Goal: Obtain resource: Download file/media

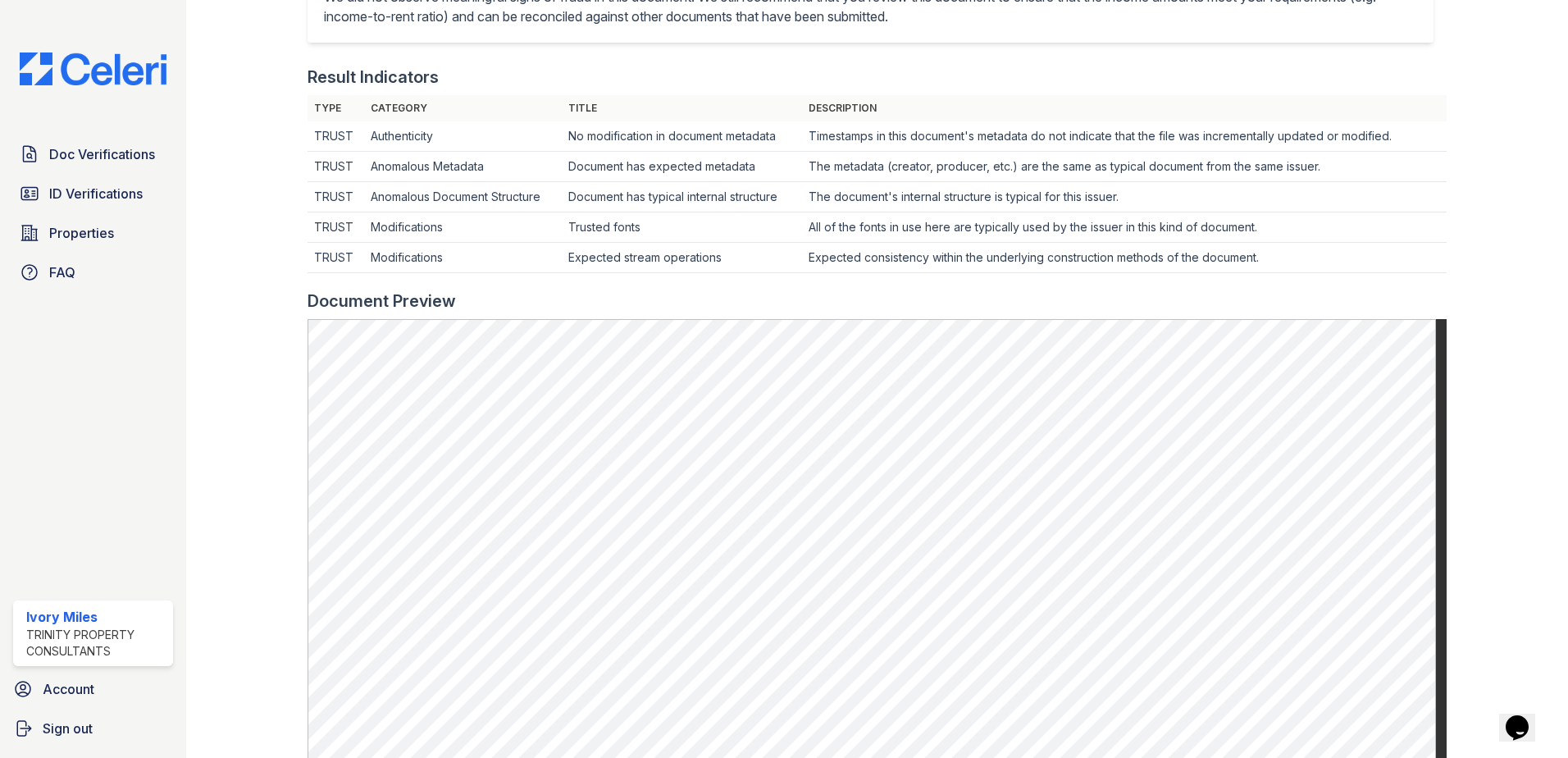
scroll to position [492, 0]
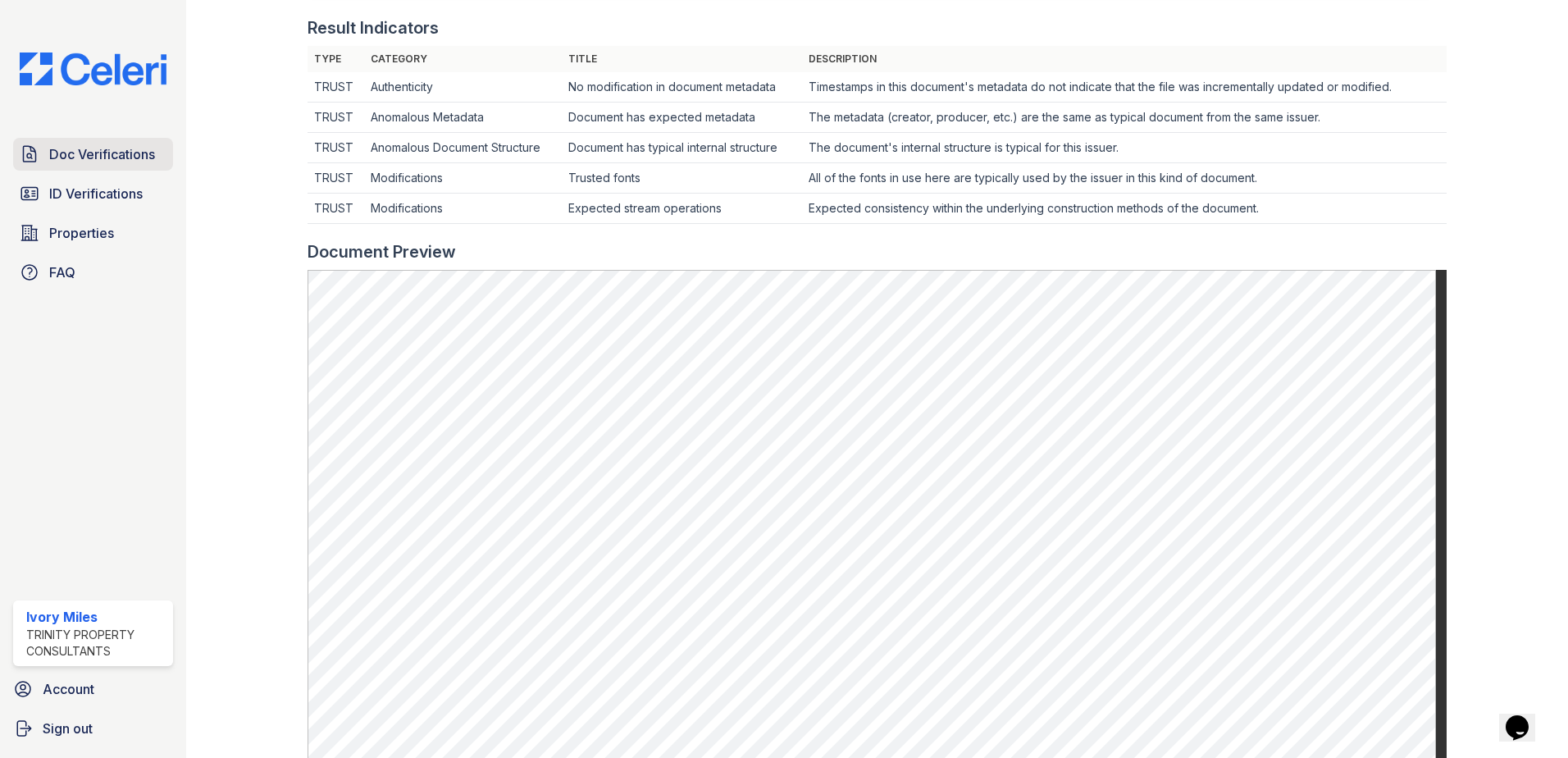
click at [105, 163] on span "Doc Verifications" at bounding box center [102, 154] width 106 height 19
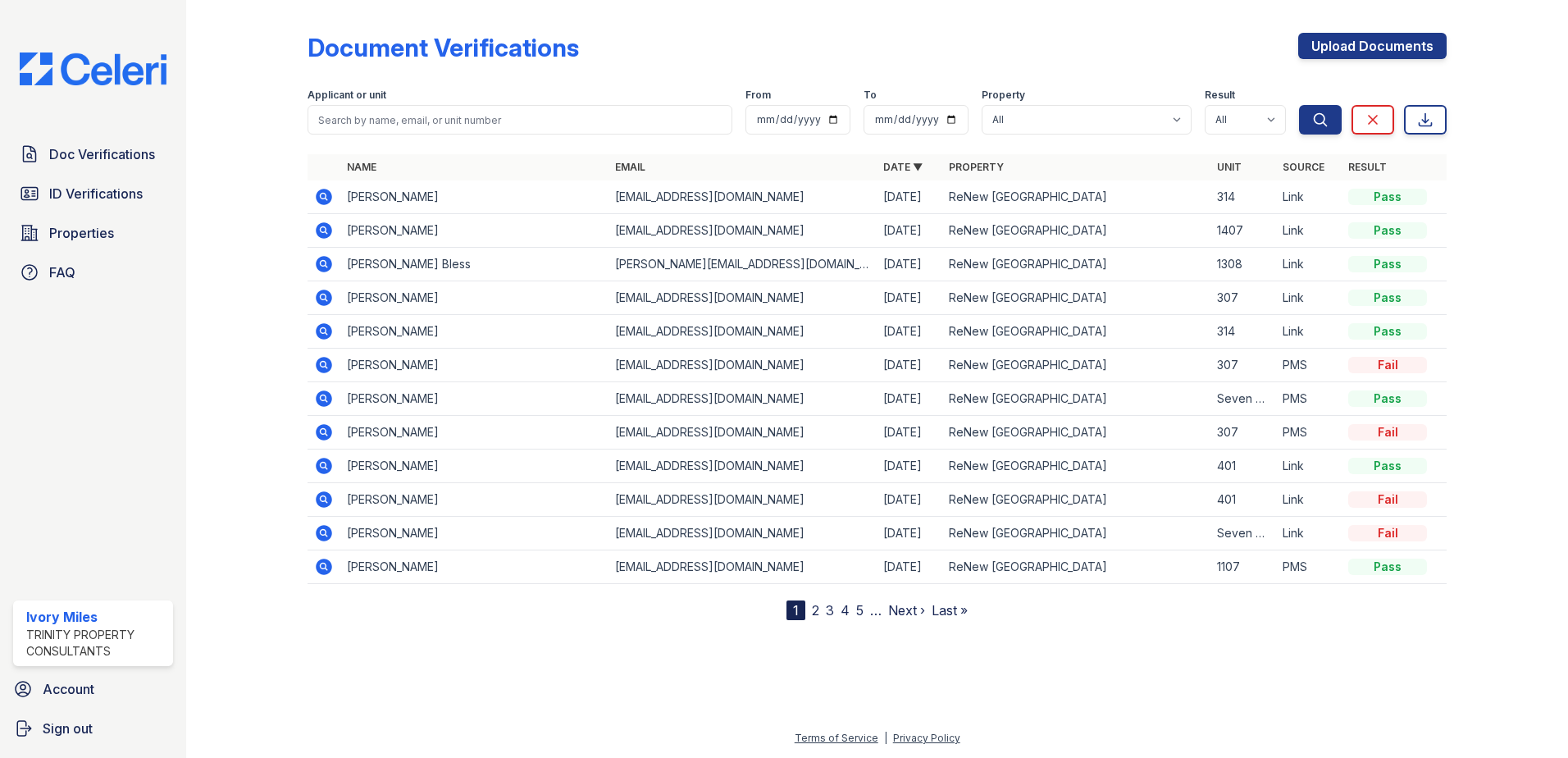
click at [105, 164] on span "Doc Verifications" at bounding box center [102, 154] width 106 height 19
click at [134, 146] on span "Doc Verifications" at bounding box center [102, 154] width 106 height 19
click at [93, 140] on link "Doc Verifications" at bounding box center [93, 154] width 160 height 33
click at [86, 142] on link "Doc Verifications" at bounding box center [93, 154] width 160 height 33
click at [155, 156] on span "Doc Verifications" at bounding box center [102, 154] width 106 height 19
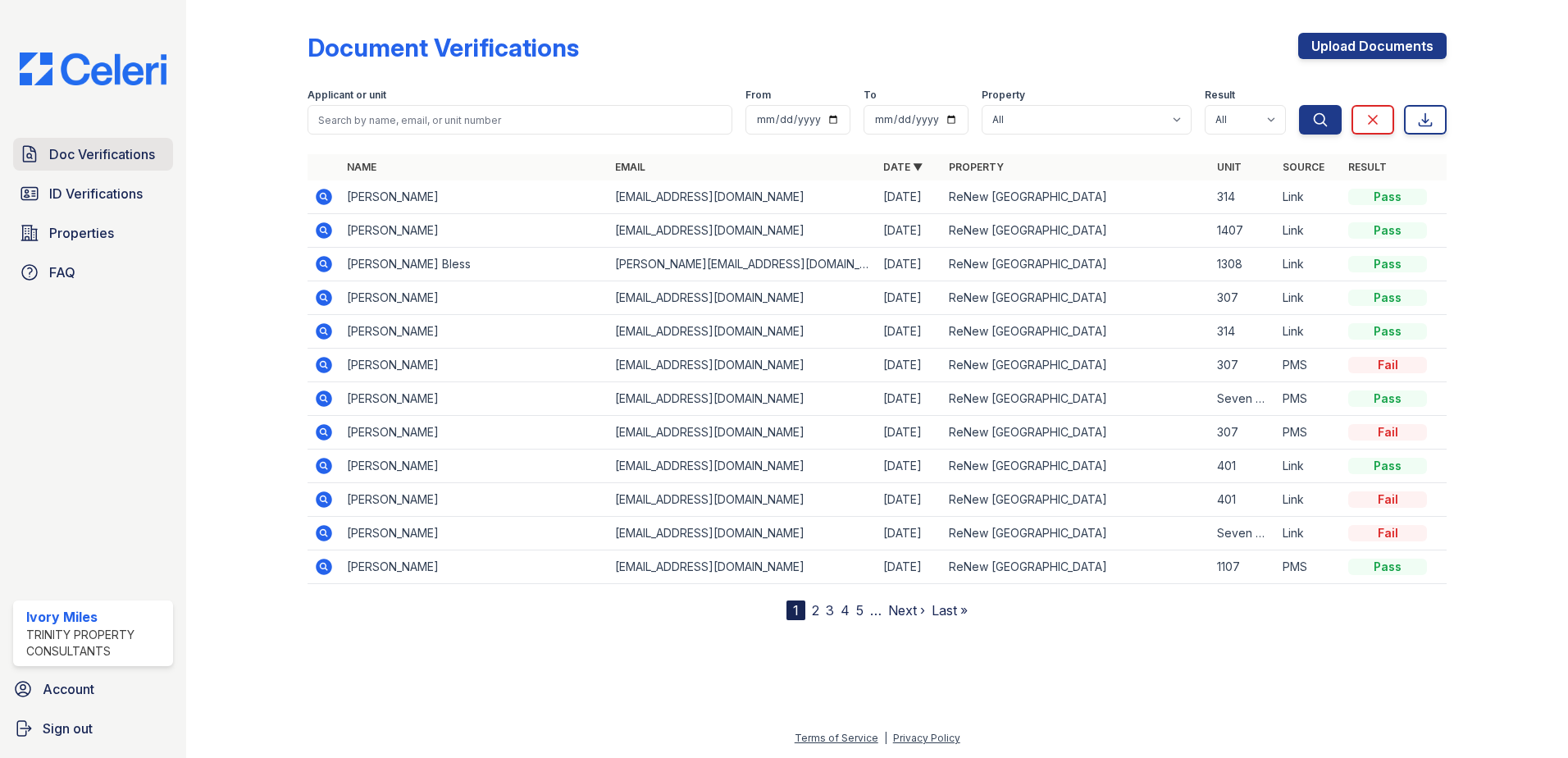
click at [138, 156] on span "Doc Verifications" at bounding box center [102, 154] width 106 height 19
click at [323, 192] on icon at bounding box center [324, 197] width 17 height 17
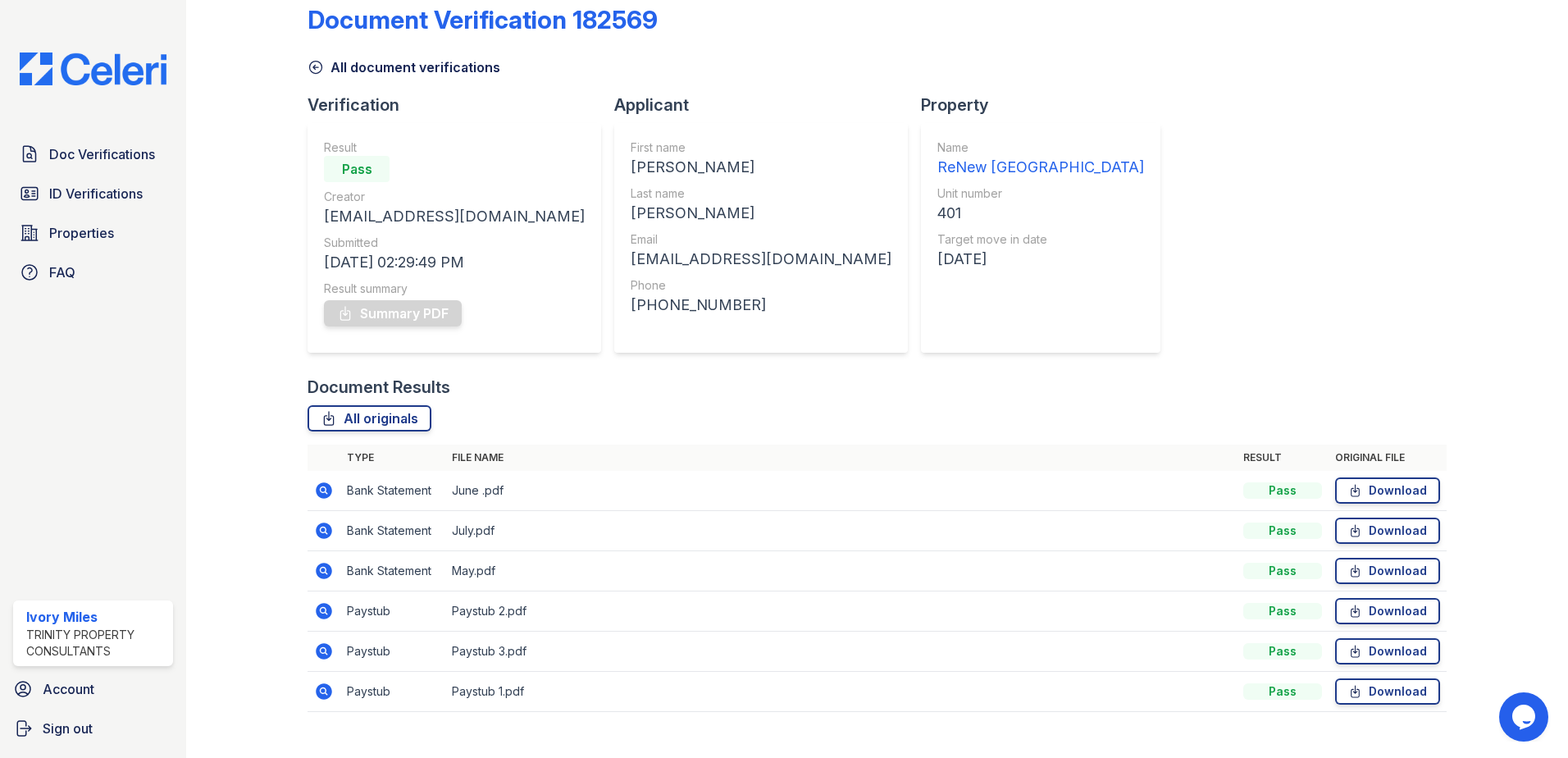
scroll to position [55, 0]
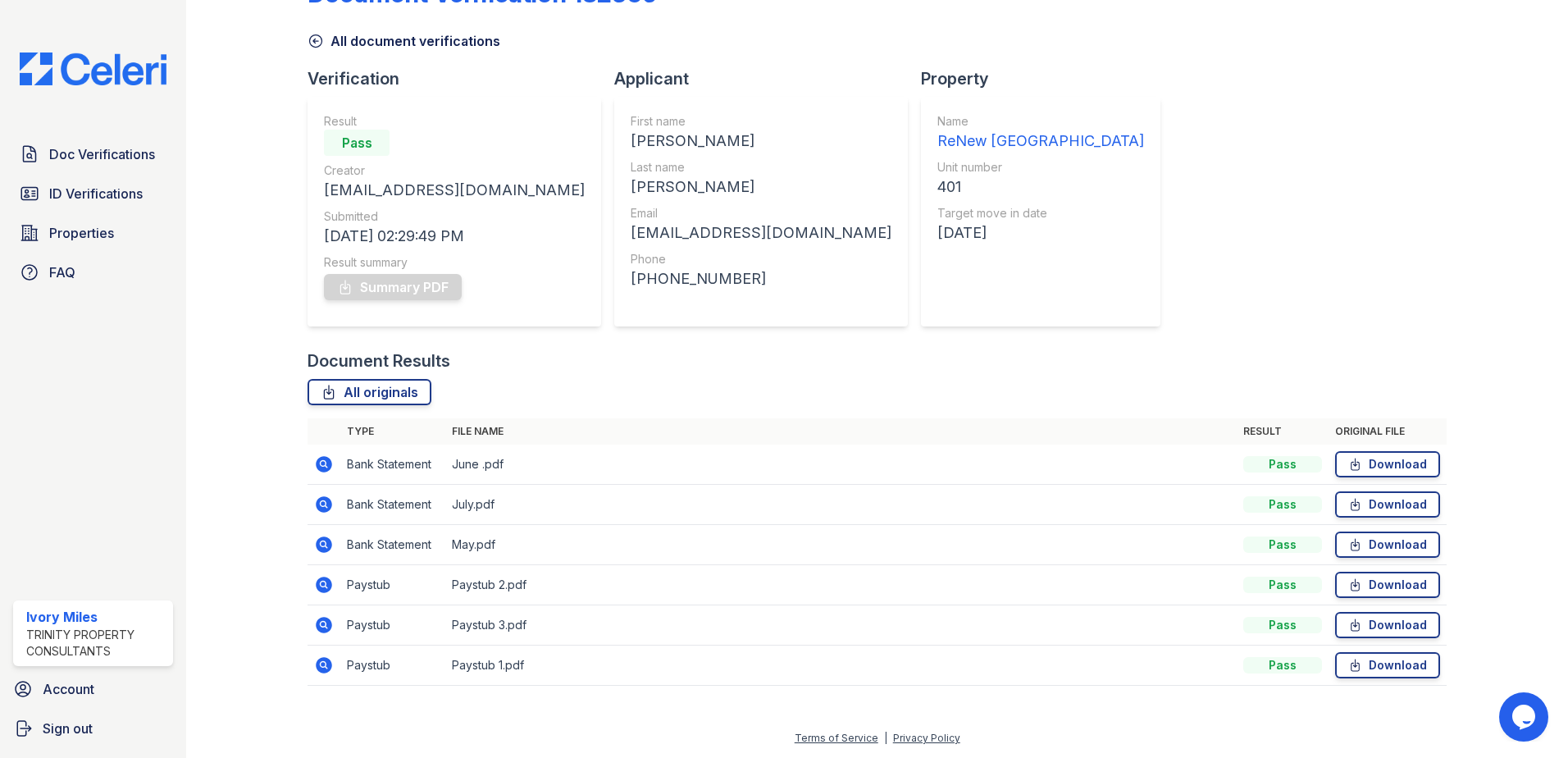
click at [319, 467] on icon at bounding box center [324, 464] width 17 height 17
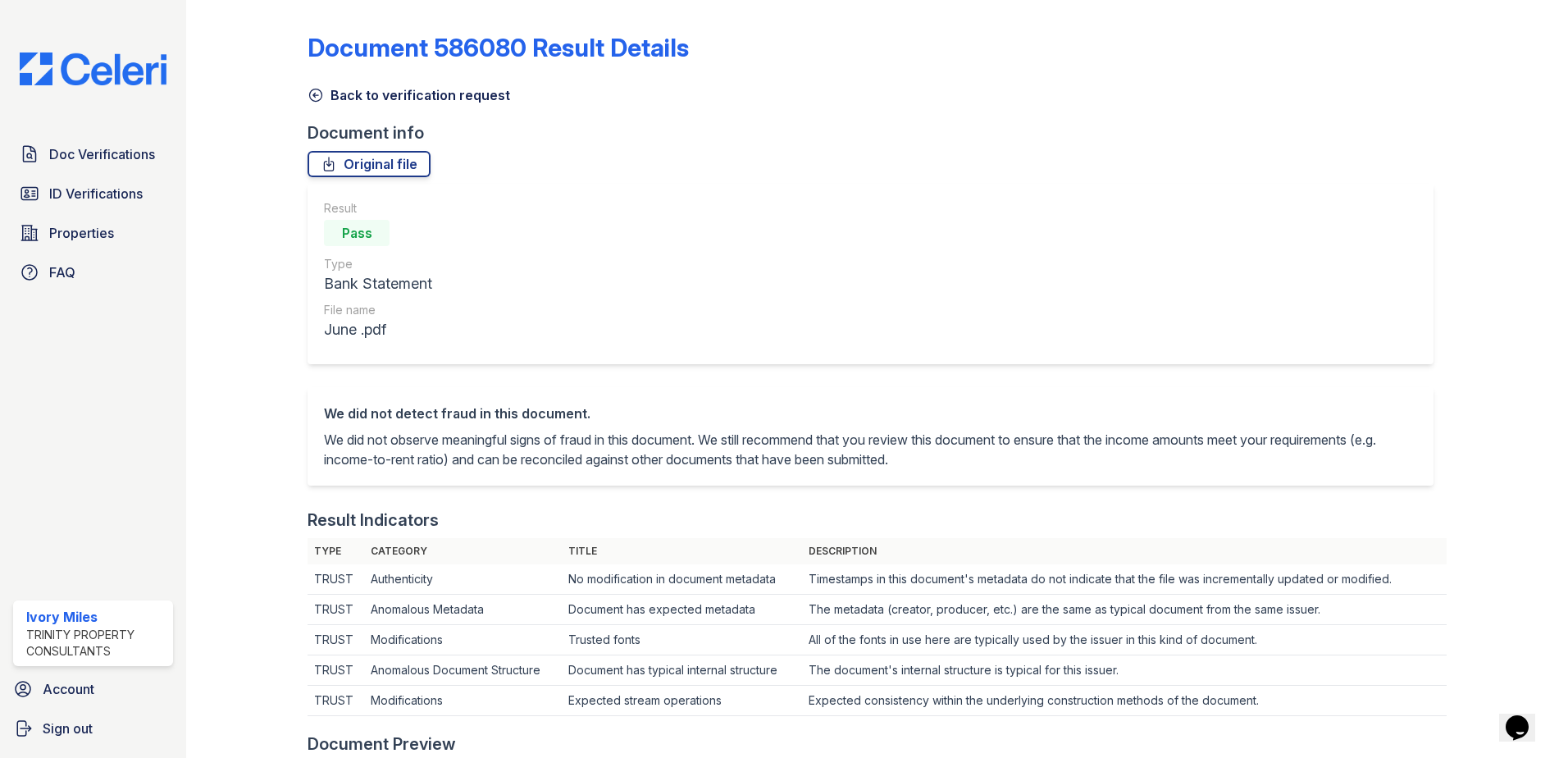
click at [312, 95] on icon at bounding box center [316, 95] width 17 height 17
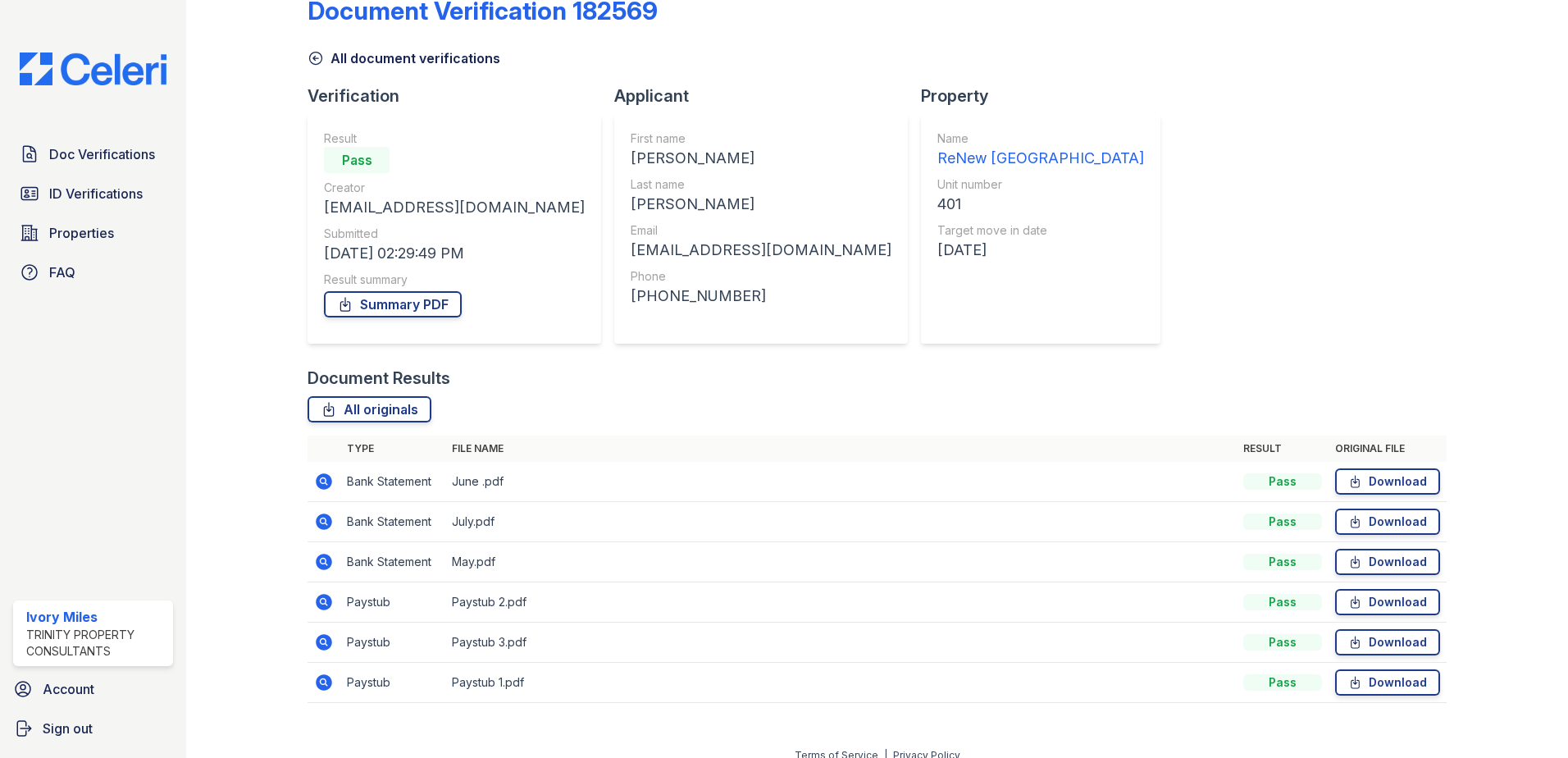
scroll to position [55, 0]
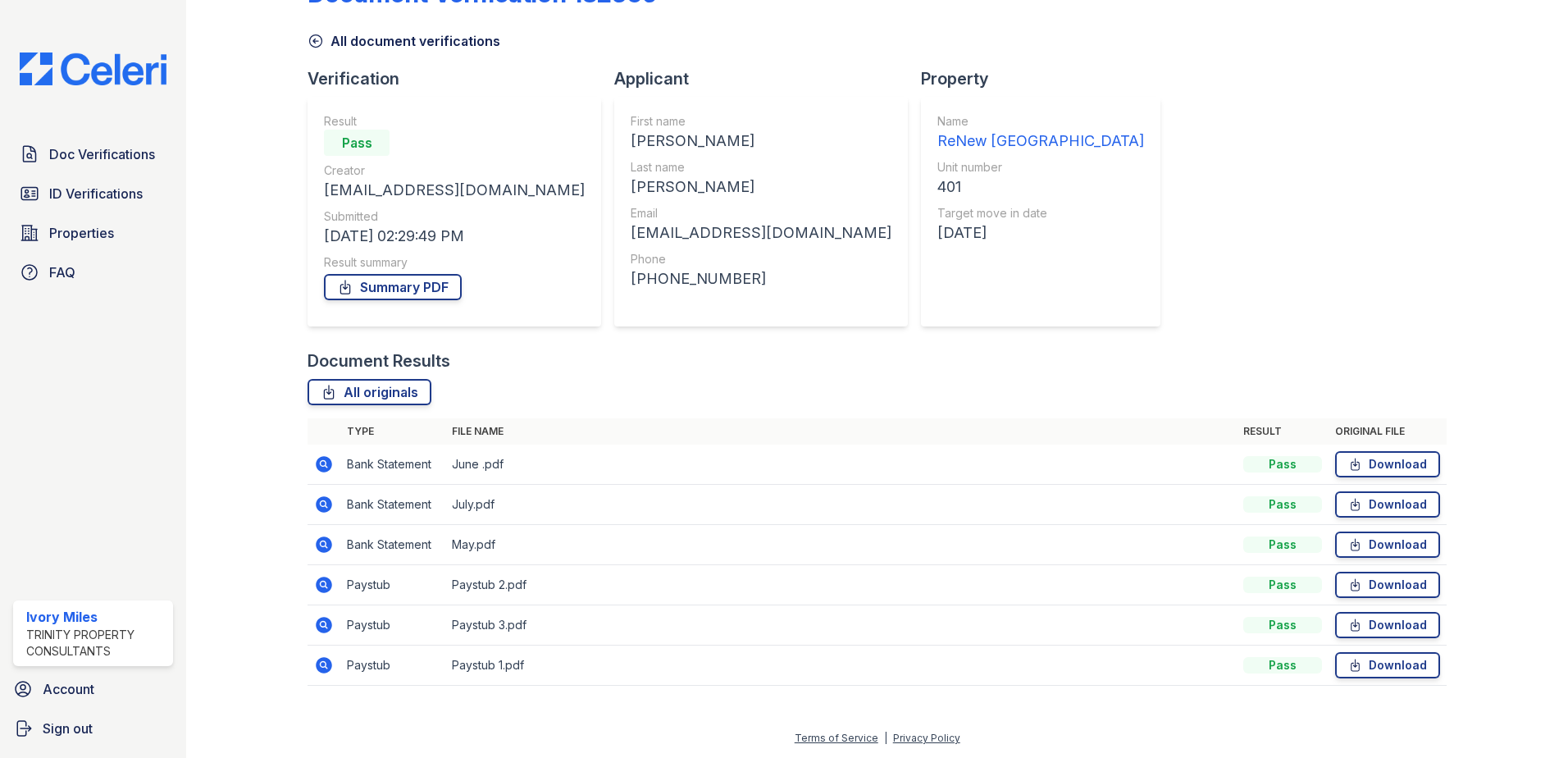
click at [321, 503] on icon at bounding box center [324, 505] width 19 height 19
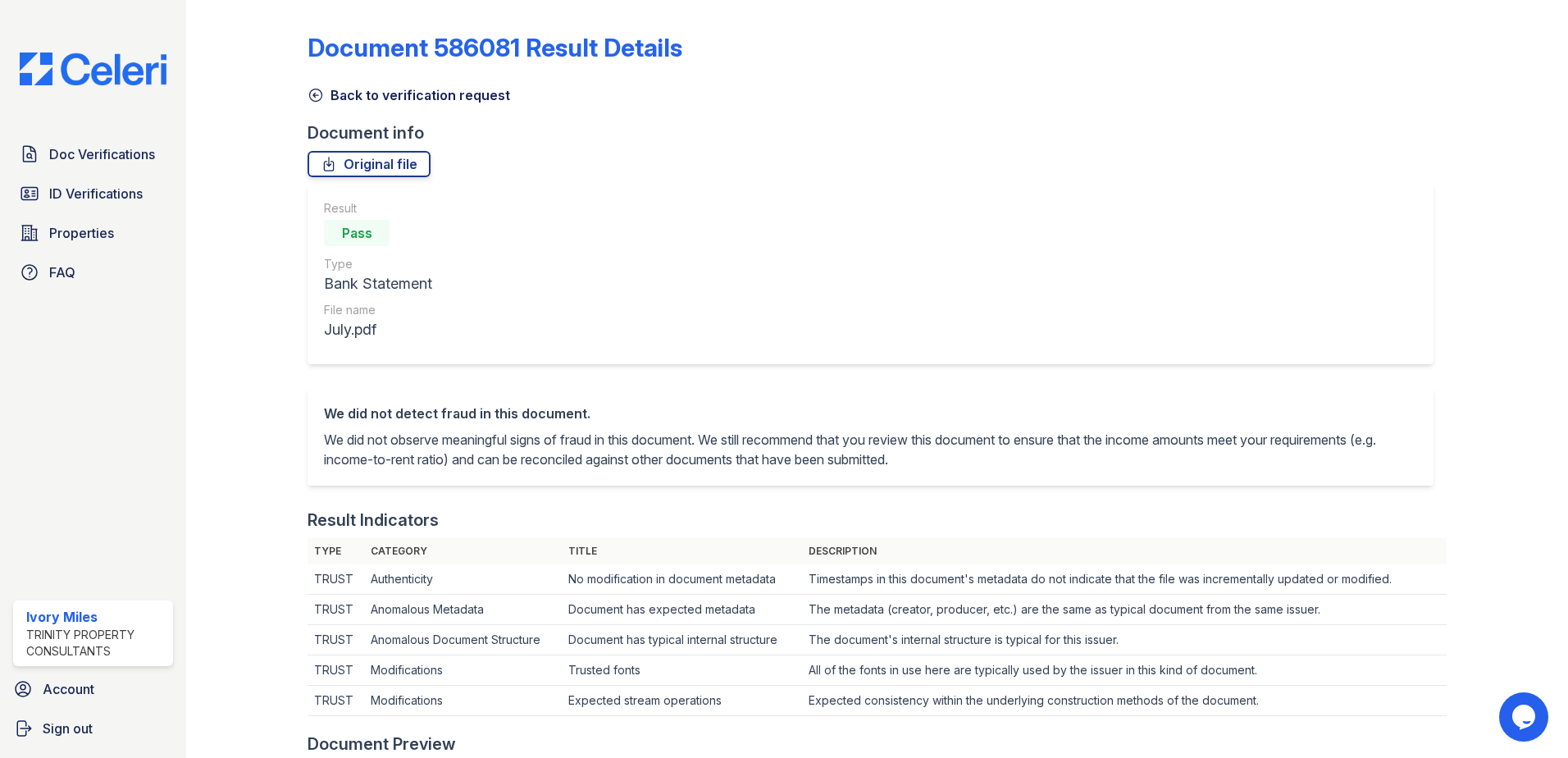
click at [320, 104] on link "Back to verification request" at bounding box center [409, 95] width 203 height 19
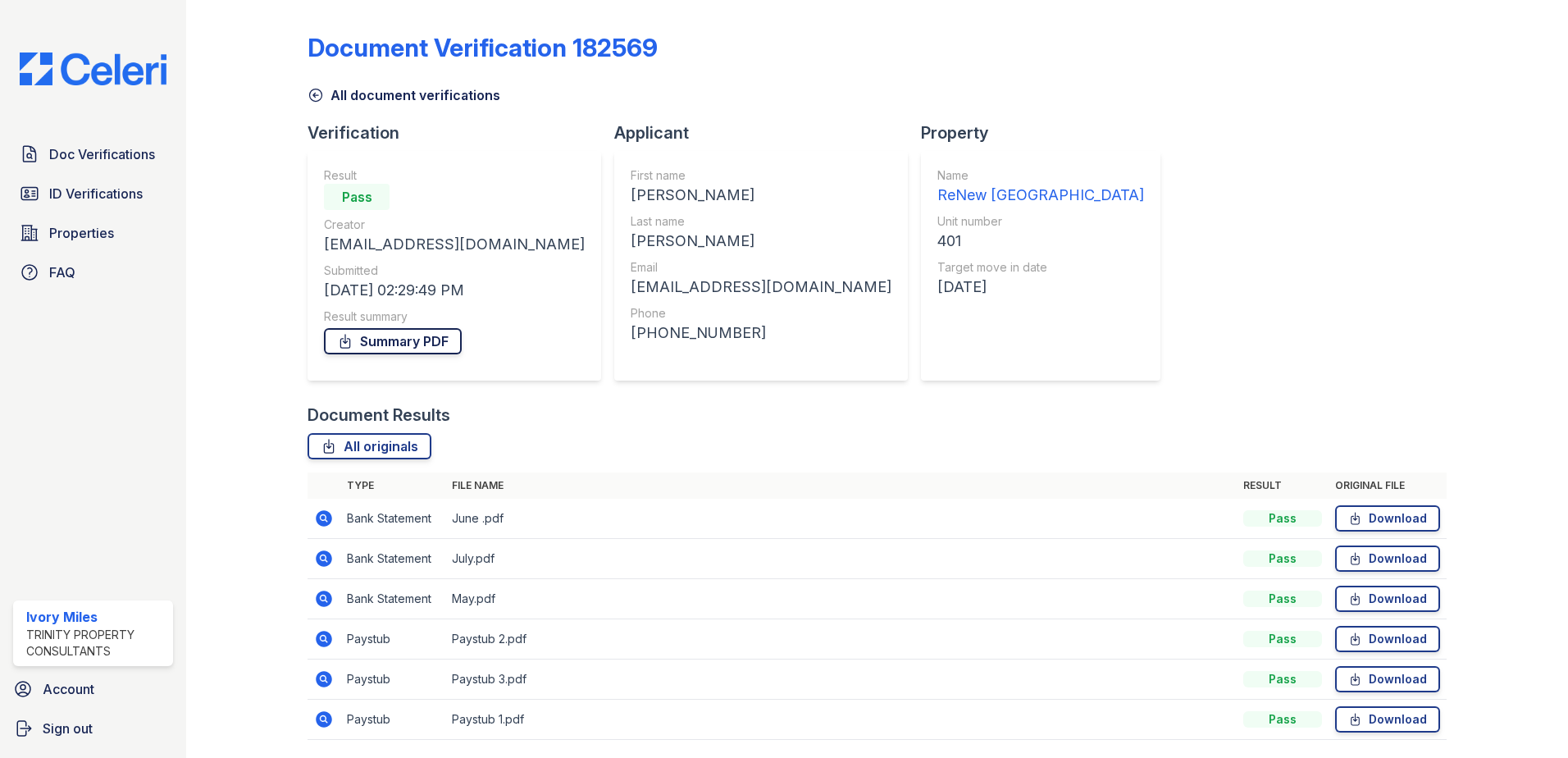
click at [416, 349] on link "Summary PDF" at bounding box center [392, 341] width 137 height 26
click at [1401, 567] on link "Download" at bounding box center [1388, 558] width 105 height 26
click at [1379, 596] on link "Download" at bounding box center [1388, 598] width 105 height 26
click at [1418, 512] on link "Download" at bounding box center [1388, 518] width 105 height 26
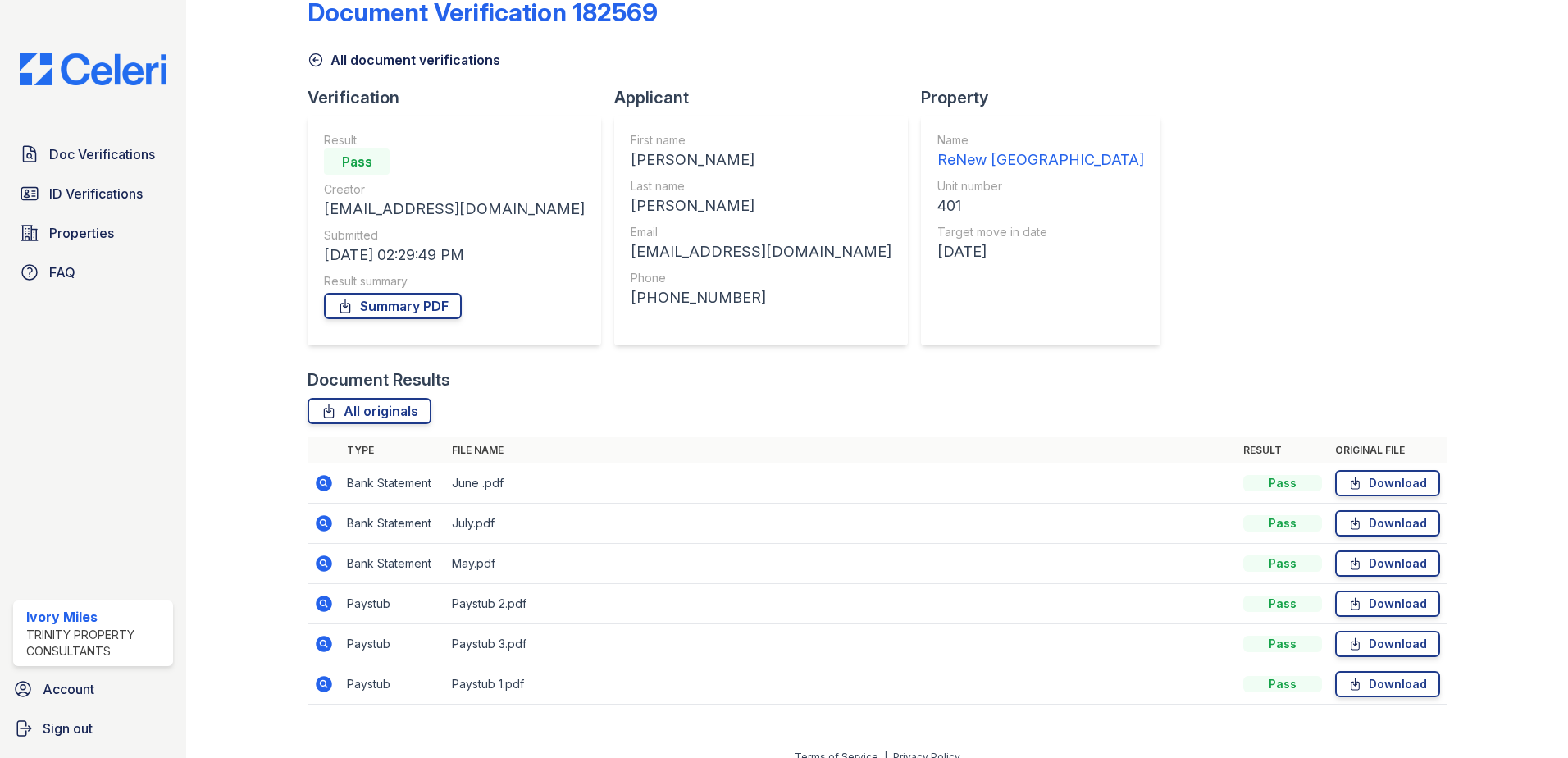
scroll to position [55, 0]
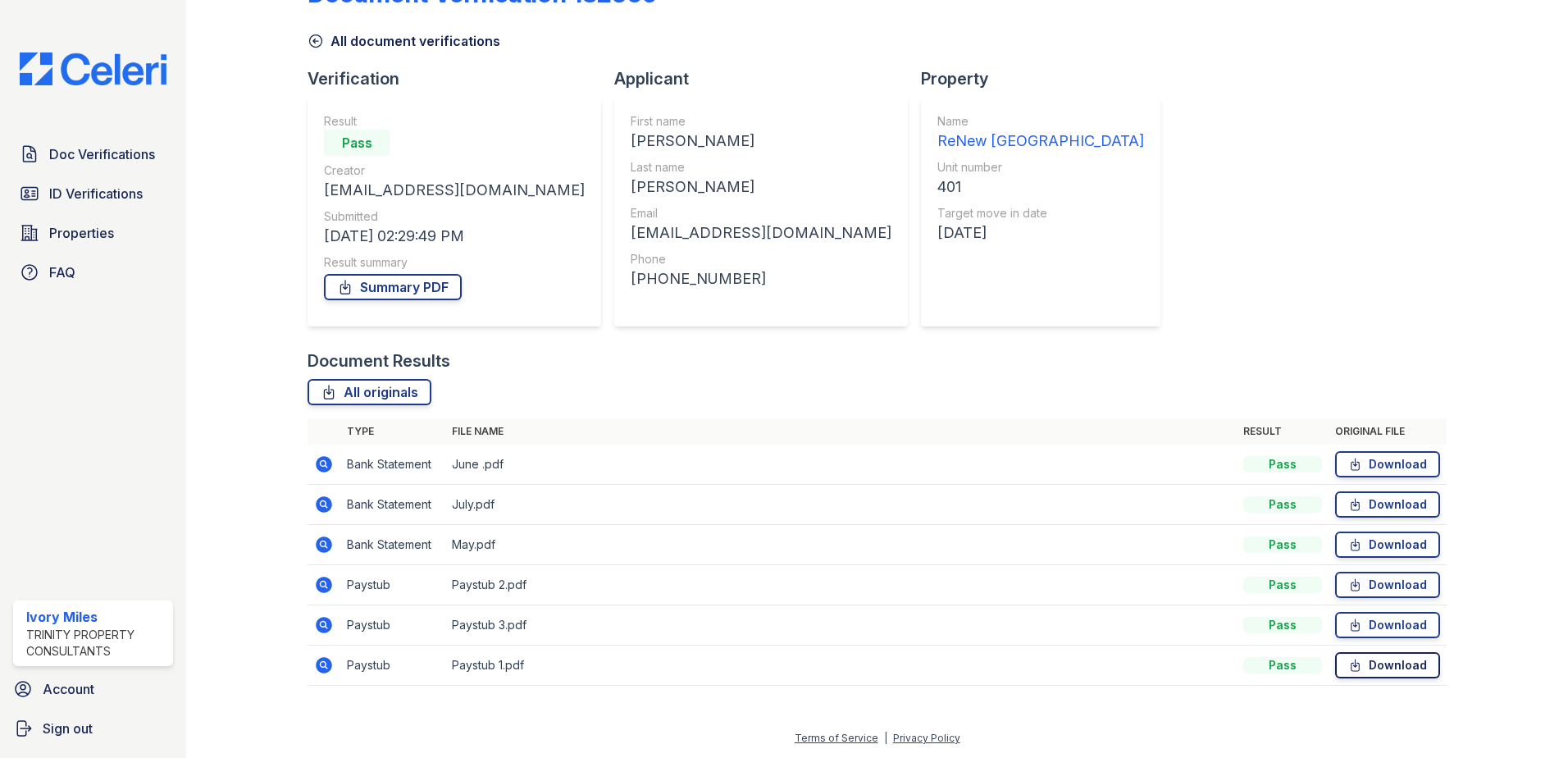
click at [1351, 658] on icon at bounding box center [1356, 664] width 14 height 17
click at [1386, 624] on link "Download" at bounding box center [1388, 625] width 105 height 26
click at [1383, 588] on link "Download" at bounding box center [1388, 585] width 105 height 26
click at [309, 38] on icon at bounding box center [316, 41] width 17 height 17
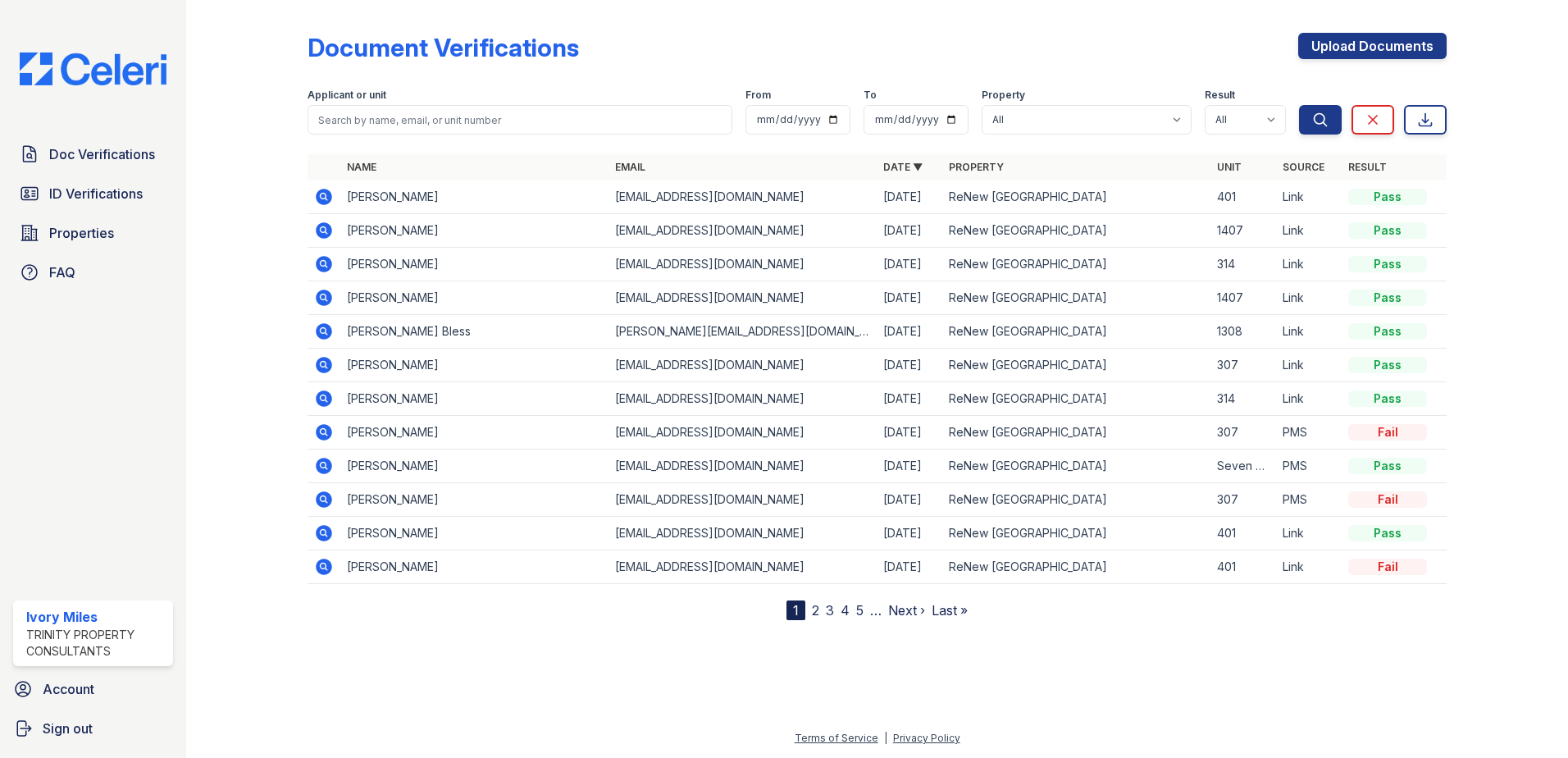
click at [327, 531] on icon at bounding box center [324, 533] width 17 height 17
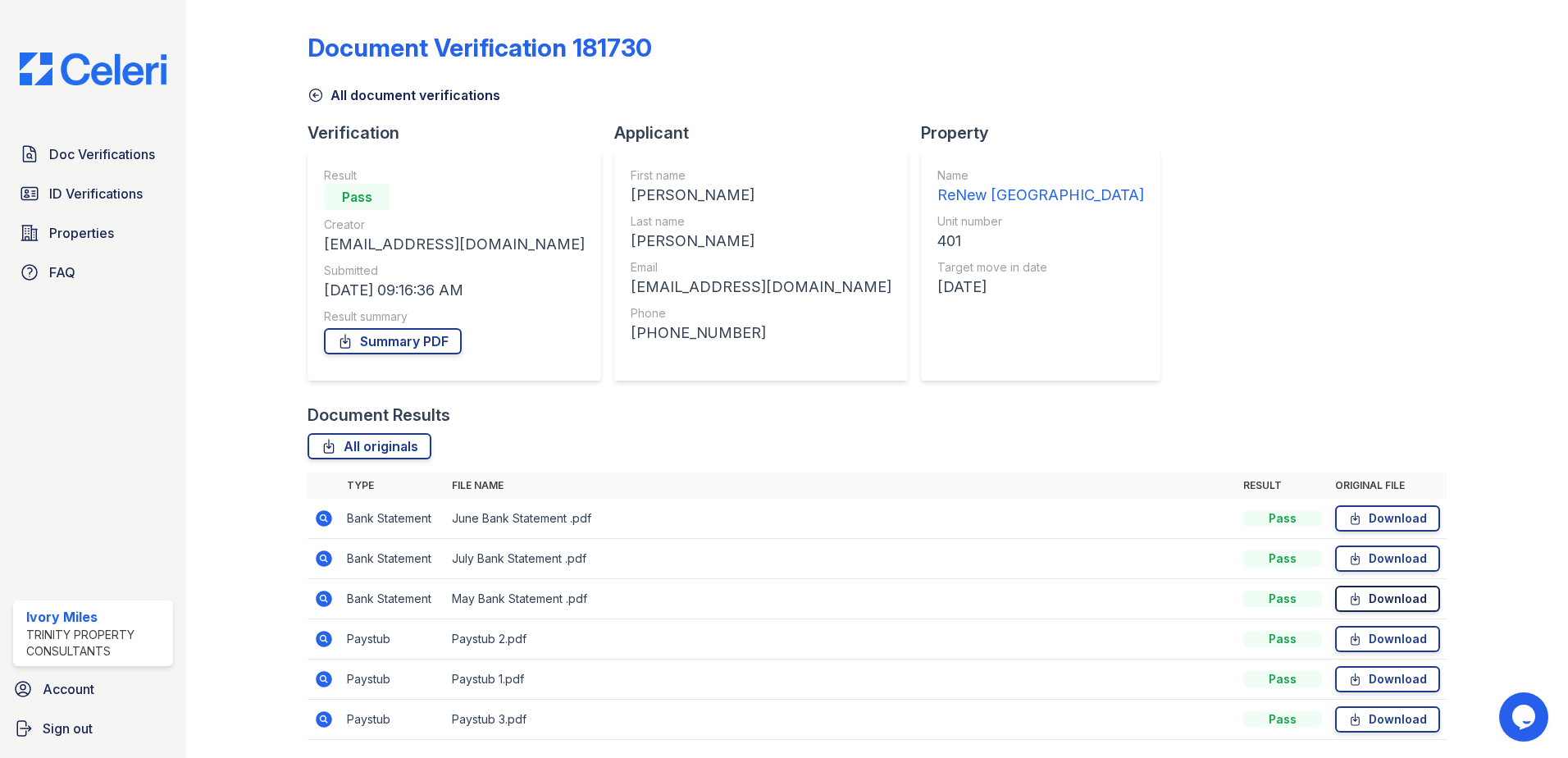
click at [1403, 589] on link "Download" at bounding box center [1388, 598] width 105 height 26
click at [1383, 561] on link "Download" at bounding box center [1388, 558] width 105 height 26
click at [1393, 512] on link "Download" at bounding box center [1388, 518] width 105 height 26
click at [380, 337] on link "Summary PDF" at bounding box center [392, 341] width 137 height 26
